Goal: Information Seeking & Learning: Learn about a topic

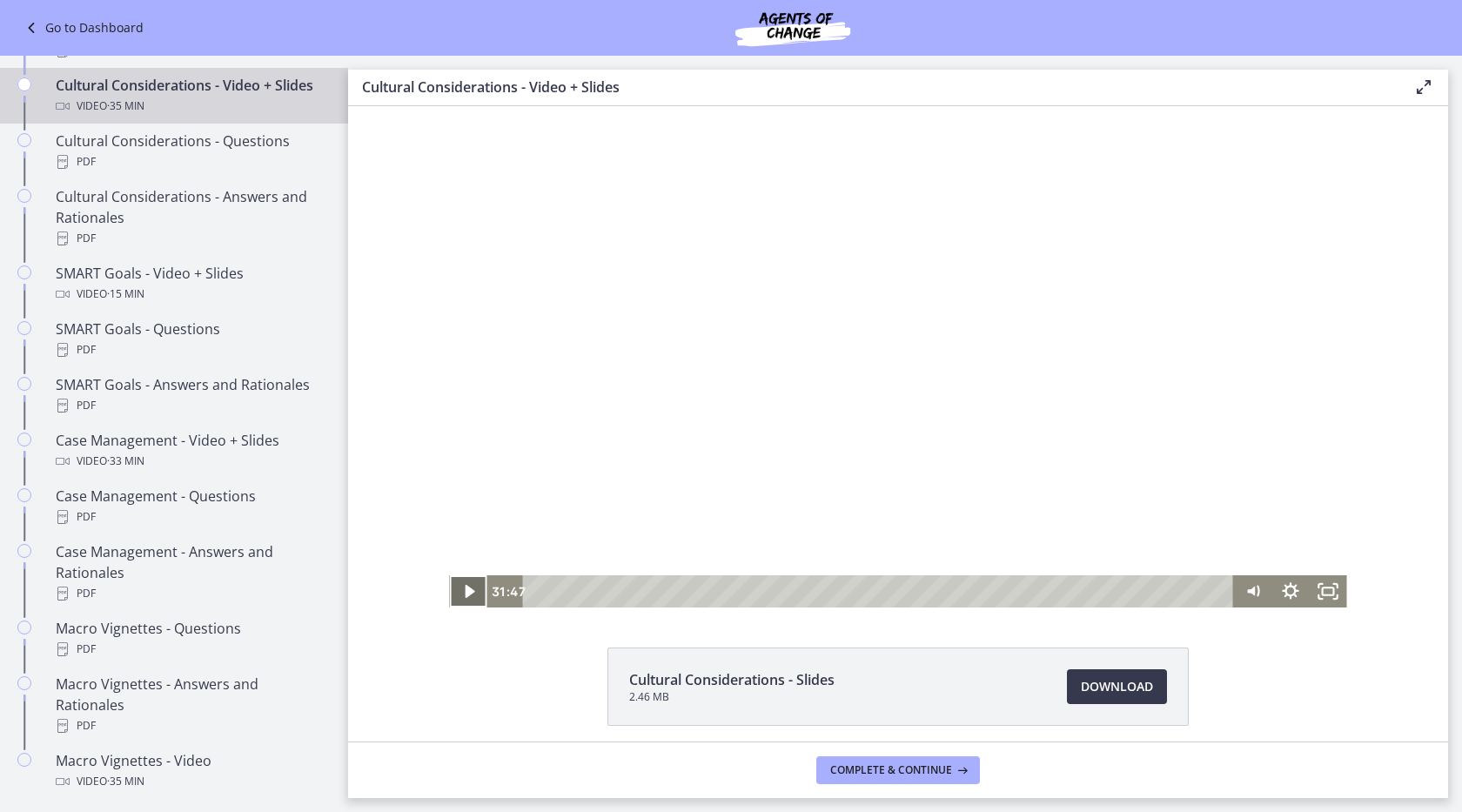
click at [467, 591] on icon "Play Video" at bounding box center [469, 590] width 10 height 13
click at [592, 424] on div at bounding box center [897, 355] width 897 height 505
click at [468, 589] on icon "Play Video" at bounding box center [469, 591] width 12 height 16
drag, startPoint x: 1163, startPoint y: 587, endPoint x: 1202, endPoint y: 591, distance: 39.2
click at [1202, 591] on div "Playbar" at bounding box center [1200, 590] width 11 height 11
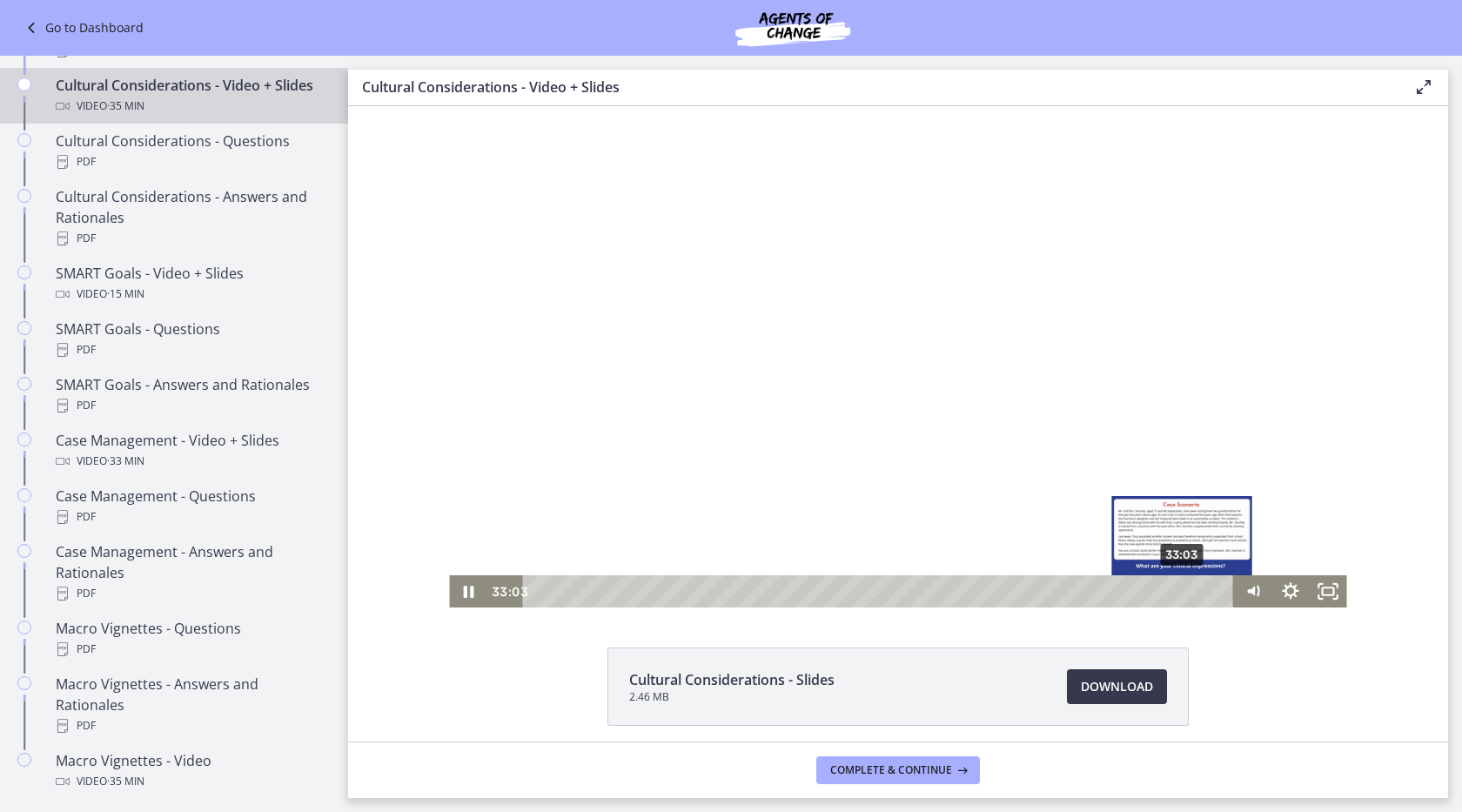
drag, startPoint x: 1203, startPoint y: 587, endPoint x: 1183, endPoint y: 589, distance: 20.1
click at [1183, 589] on div "Playbar" at bounding box center [1181, 590] width 11 height 11
drag, startPoint x: 1184, startPoint y: 588, endPoint x: 1163, endPoint y: 589, distance: 21.0
click at [1163, 589] on div "Playbar" at bounding box center [1160, 590] width 11 height 11
drag, startPoint x: 1163, startPoint y: 589, endPoint x: 1174, endPoint y: 586, distance: 11.4
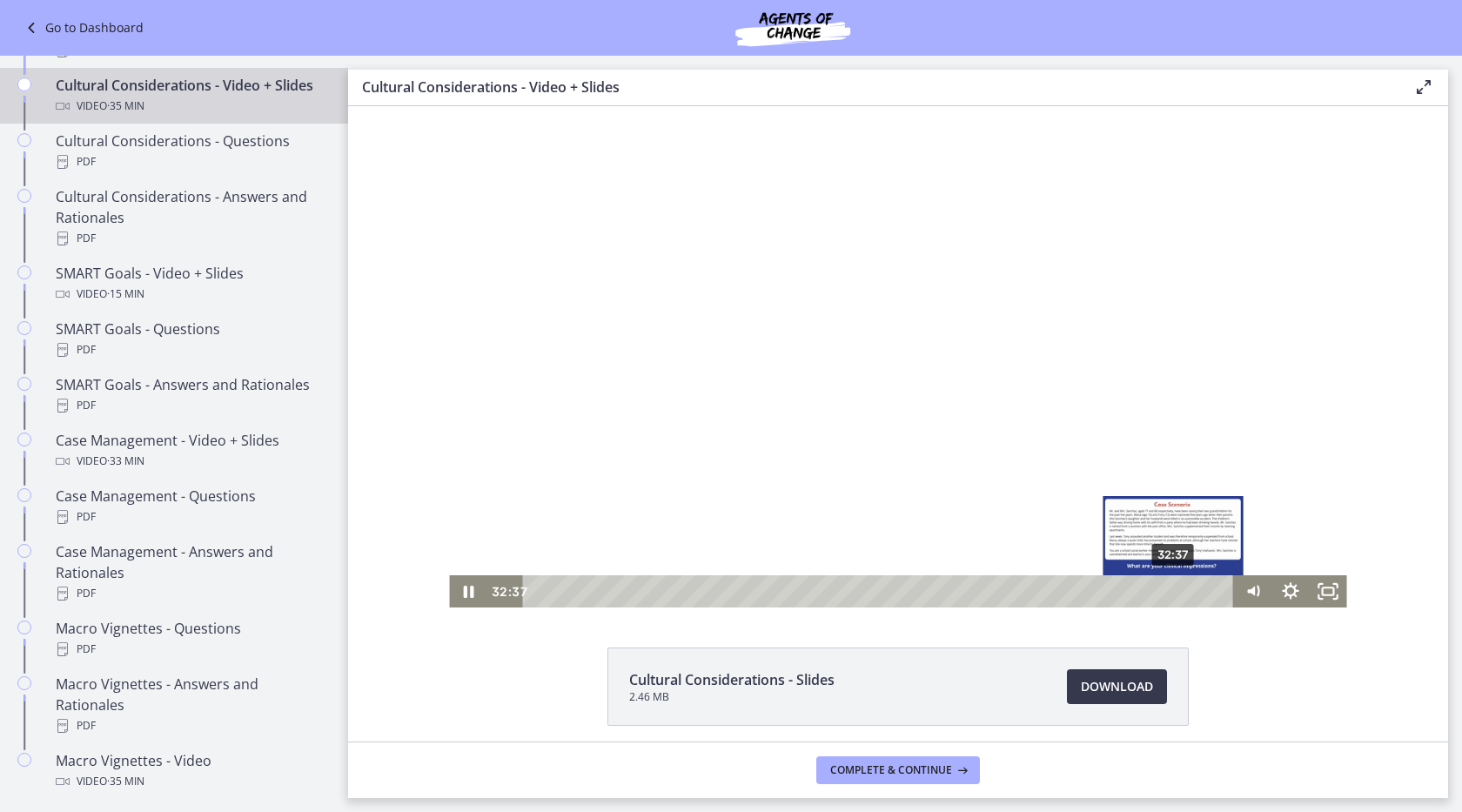
click at [1174, 586] on div "Playbar" at bounding box center [1172, 590] width 11 height 11
drag, startPoint x: 1174, startPoint y: 586, endPoint x: 1187, endPoint y: 585, distance: 13.0
click at [1187, 585] on div "Playbar" at bounding box center [1184, 590] width 11 height 11
click at [1203, 583] on div "33:46" at bounding box center [881, 591] width 688 height 32
drag, startPoint x: 1212, startPoint y: 594, endPoint x: 1189, endPoint y: 592, distance: 23.1
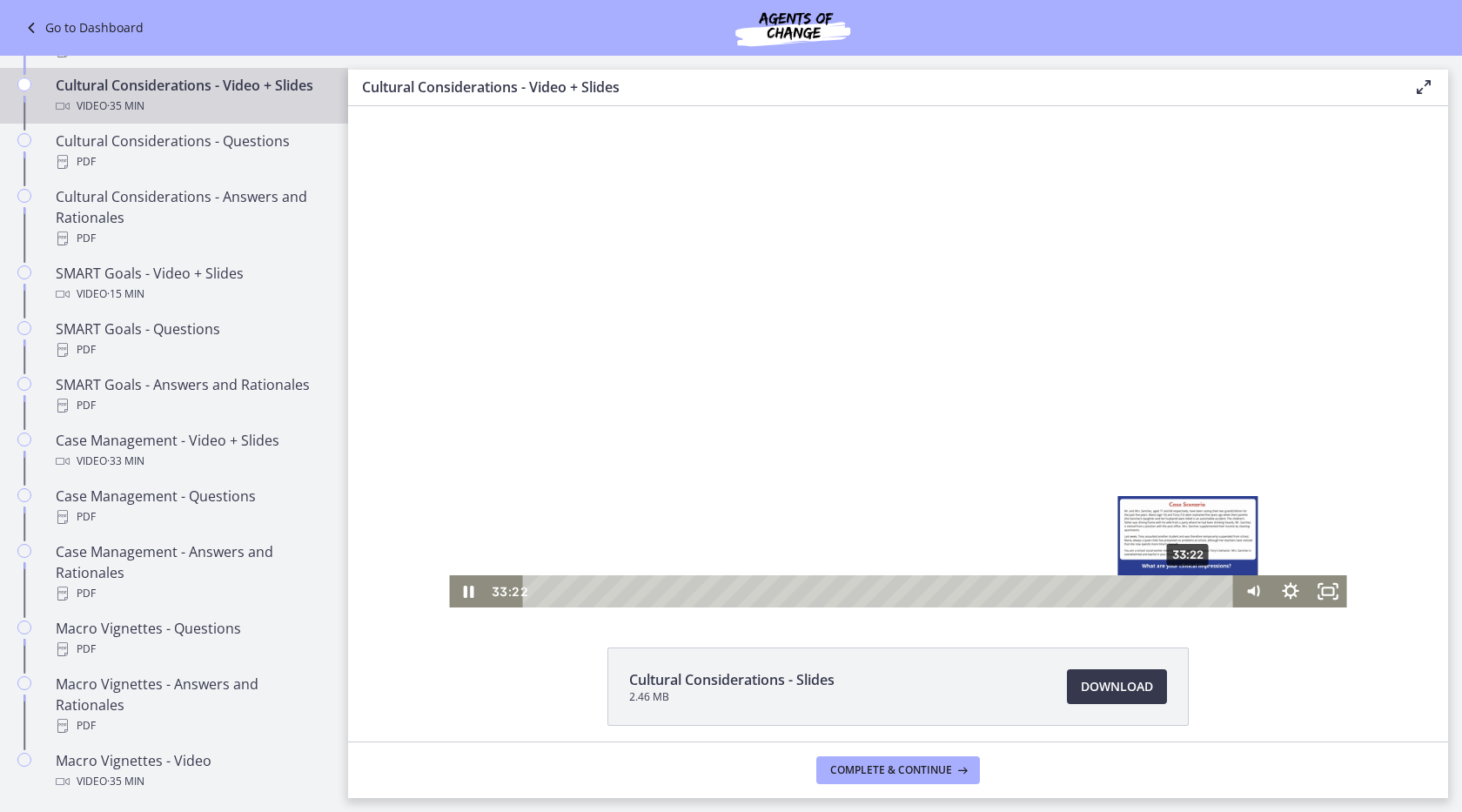
click at [1189, 592] on div "Playbar" at bounding box center [1187, 590] width 11 height 11
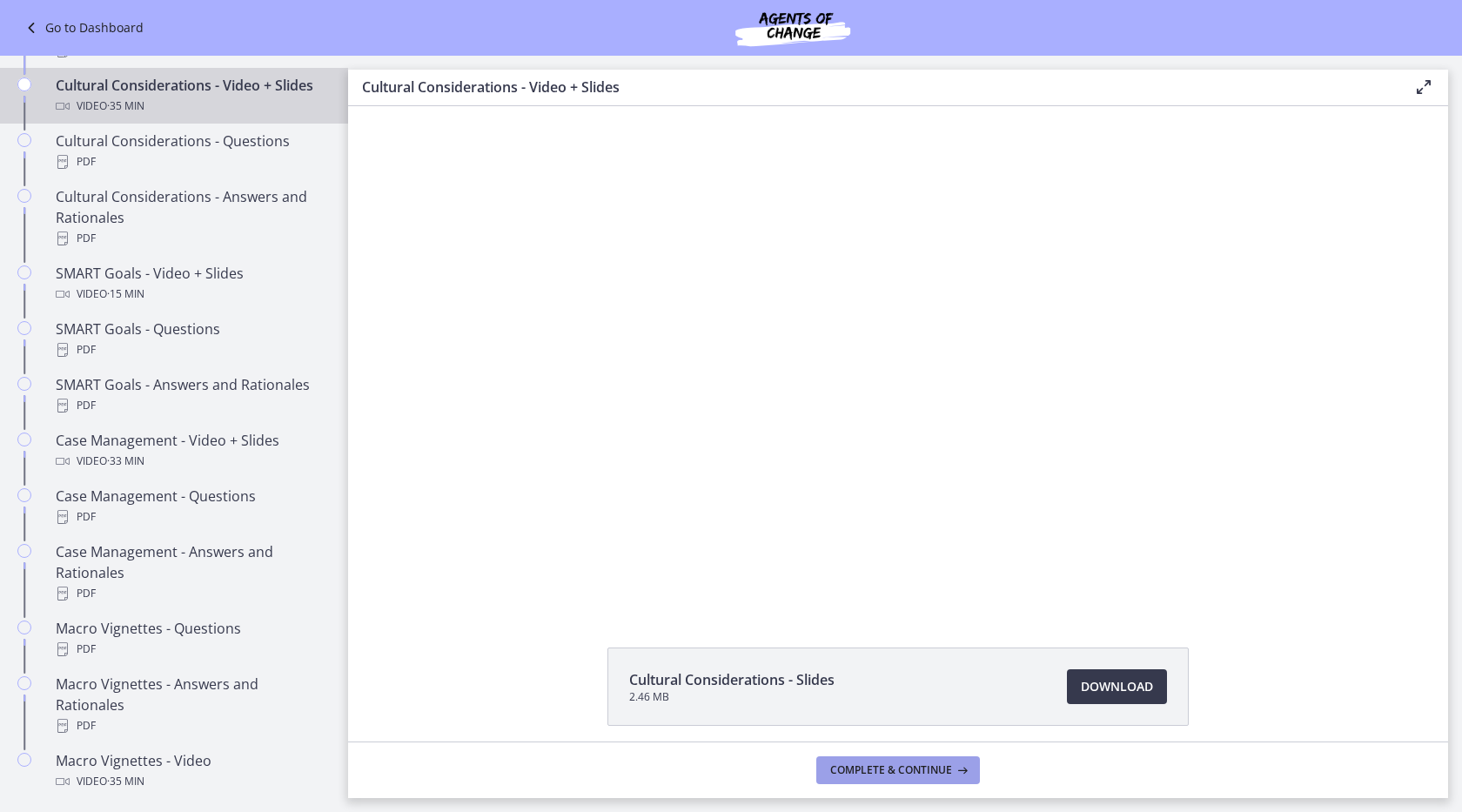
click at [875, 771] on span "Complete & continue" at bounding box center [891, 770] width 122 height 14
